Goal: Navigation & Orientation: Find specific page/section

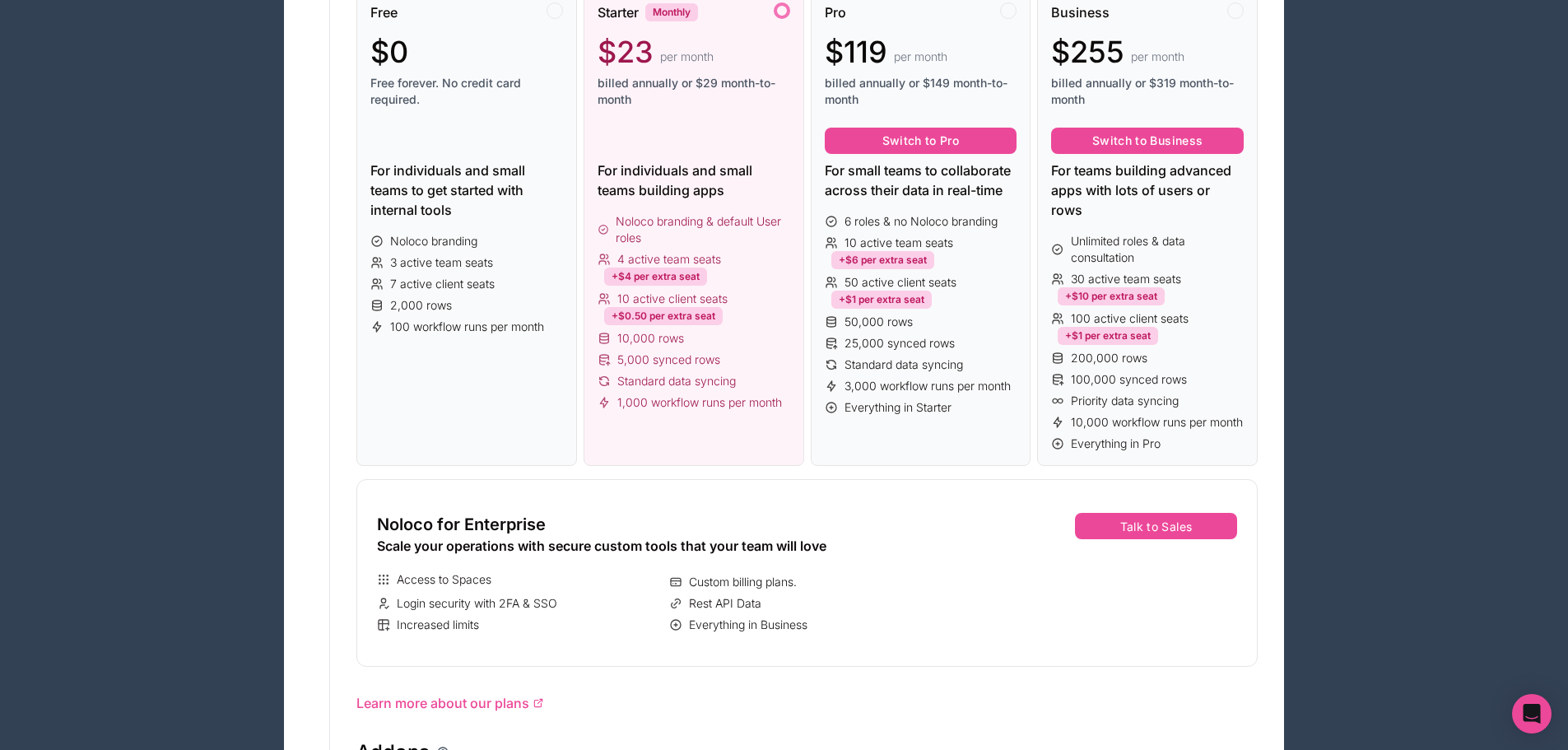
scroll to position [165, 0]
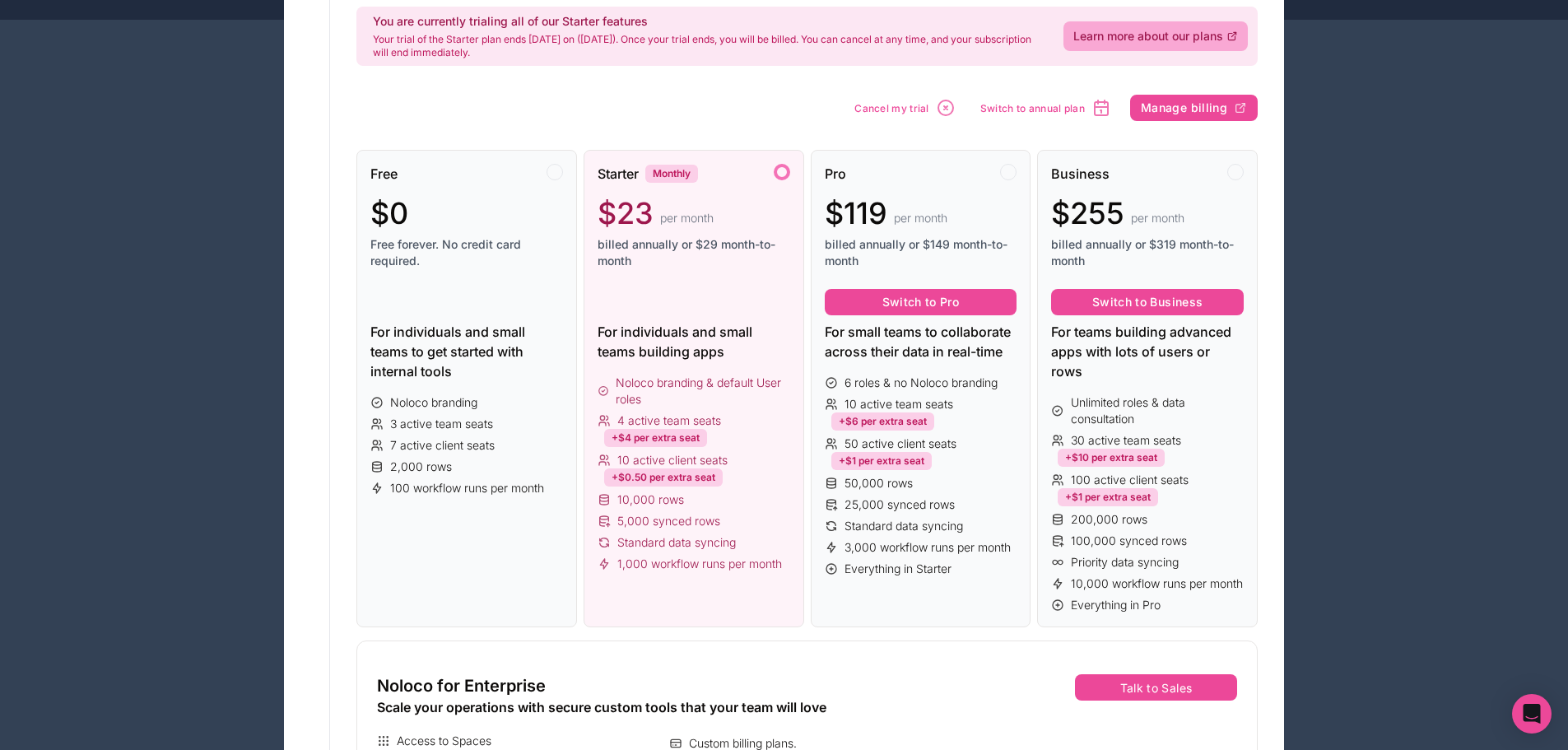
click at [664, 459] on span "10 active client seats" at bounding box center [672, 460] width 110 height 16
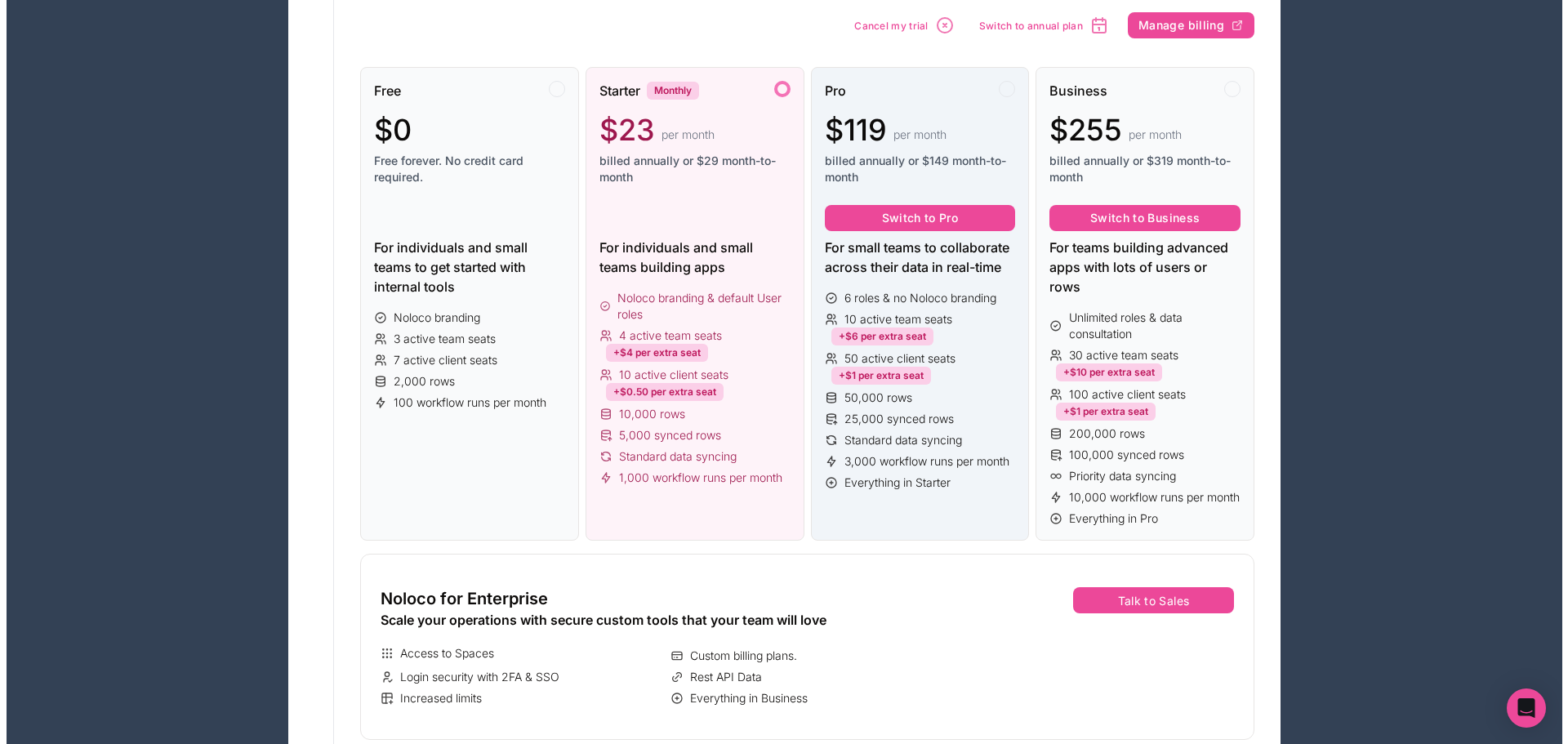
scroll to position [0, 0]
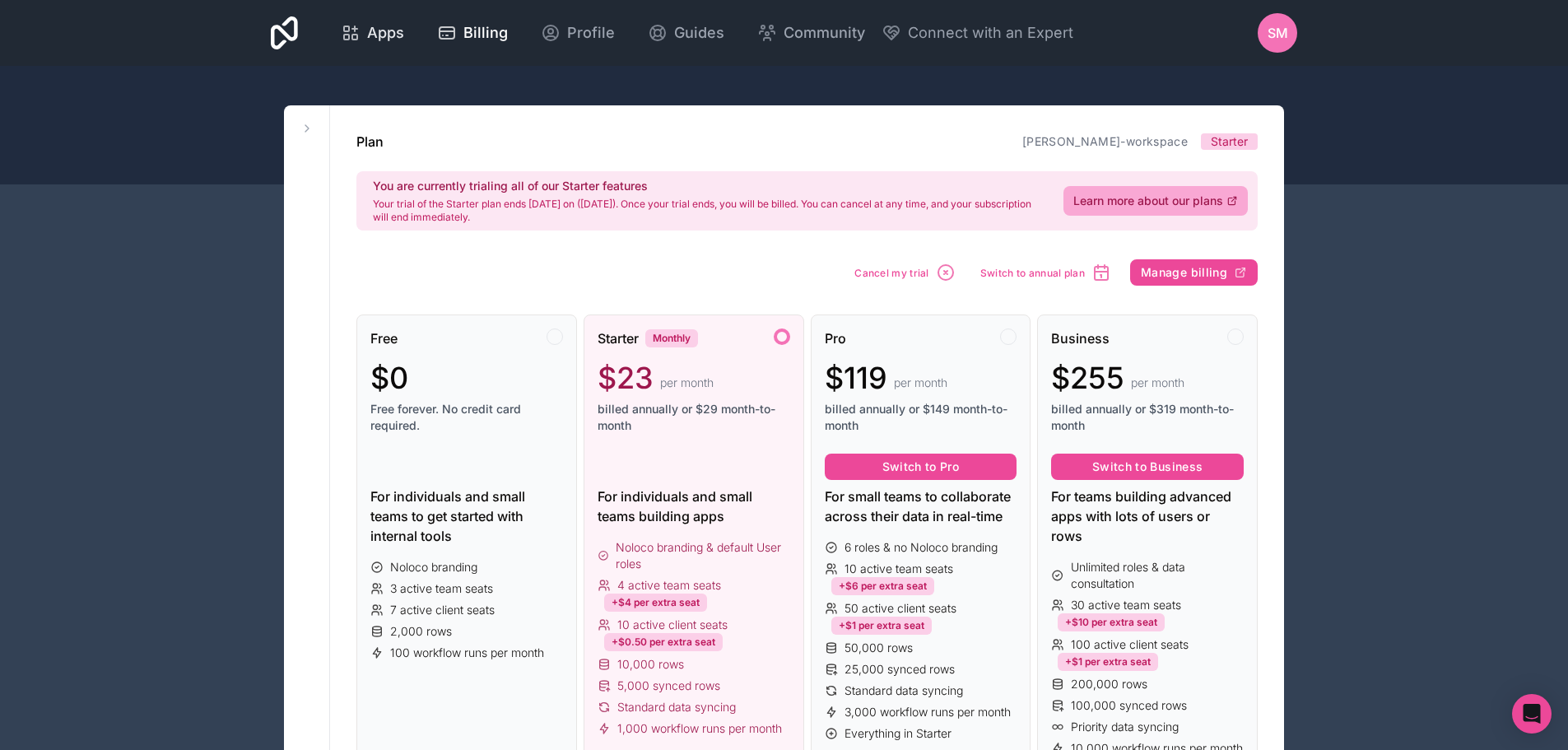
click at [388, 41] on span "Apps" at bounding box center [385, 32] width 37 height 23
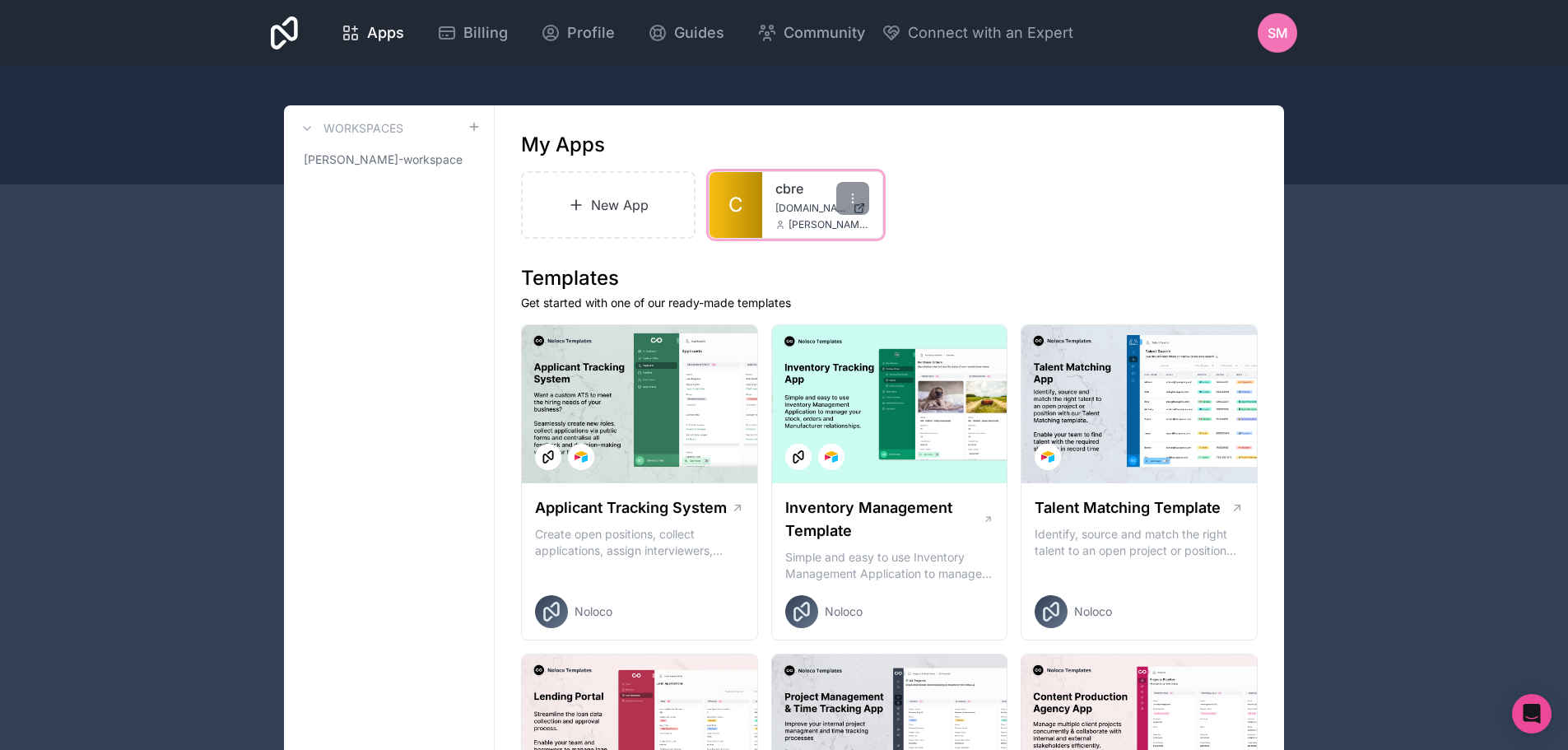
click at [800, 203] on span "[DOMAIN_NAME]" at bounding box center [811, 208] width 71 height 13
click at [816, 209] on span "[DOMAIN_NAME]" at bounding box center [811, 208] width 71 height 13
click at [783, 210] on span "[DOMAIN_NAME]" at bounding box center [811, 208] width 71 height 13
click at [782, 185] on link "cbre" at bounding box center [822, 188] width 94 height 20
